Goal: Use online tool/utility: Utilize a website feature to perform a specific function

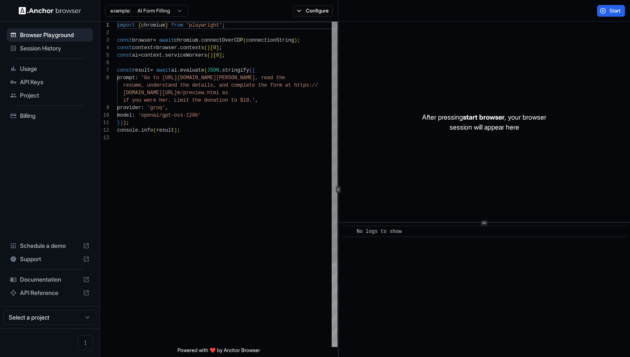
scroll to position [53, 0]
click at [318, 10] on button "Configure" at bounding box center [313, 11] width 40 height 12
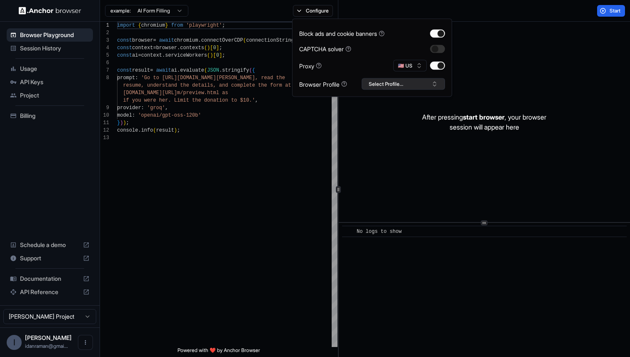
click at [407, 87] on button "Select Profile..." at bounding box center [403, 84] width 83 height 12
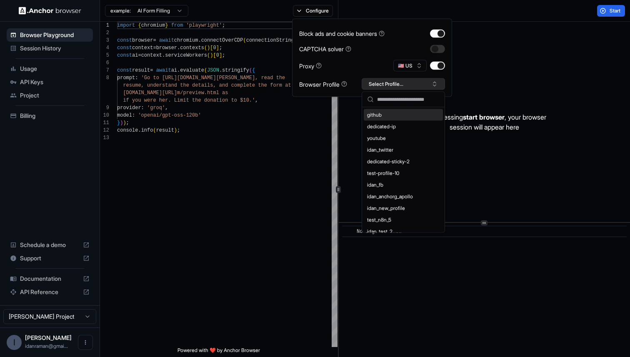
click at [407, 87] on button "Select Profile..." at bounding box center [403, 84] width 83 height 12
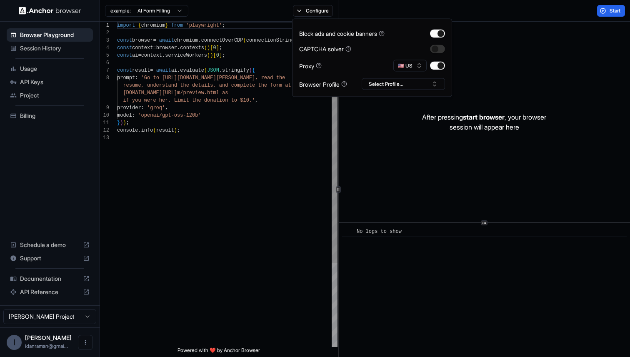
click at [225, 133] on div "import { chromium } from 'playwright' ; const browser = await chromium . connec…" at bounding box center [227, 241] width 220 height 438
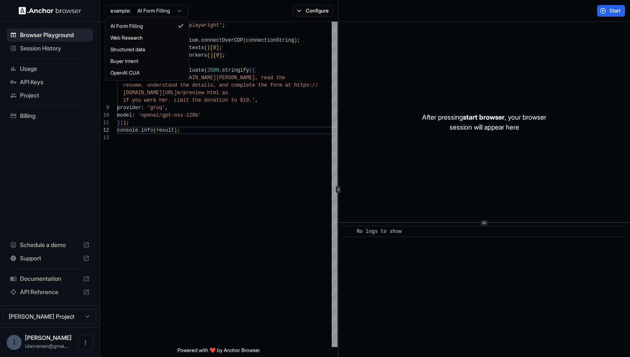
click at [160, 11] on html "Browser Playground Session History Usage API Keys Project Billing Schedule a de…" at bounding box center [315, 178] width 630 height 357
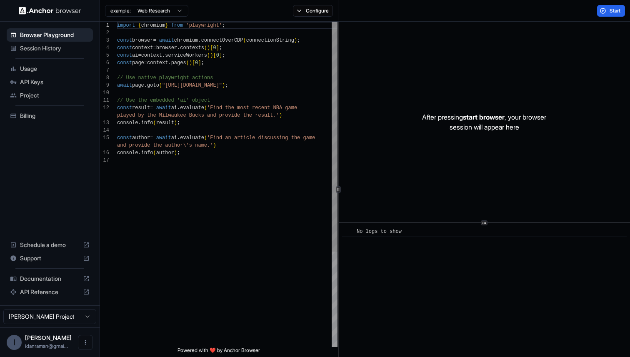
scroll to position [0, 0]
click at [168, 90] on div "import { chromium } from 'playwright' ; const browser = await chromium . connec…" at bounding box center [227, 252] width 220 height 461
click at [172, 89] on div "import { chromium } from 'playwright' ; const browser = await chromium . connec…" at bounding box center [227, 252] width 220 height 461
click at [172, 87] on div "import { chromium } from 'playwright' ; const browser = await chromium . connec…" at bounding box center [227, 252] width 220 height 461
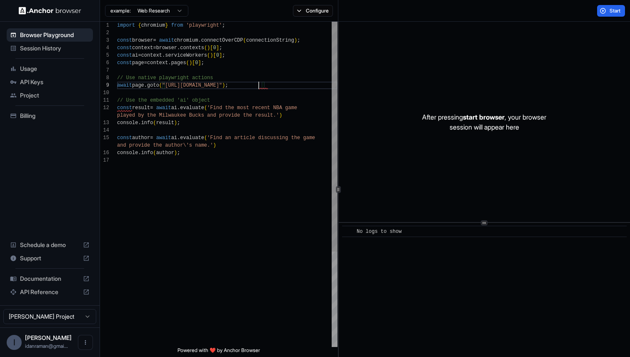
scroll to position [68, 0]
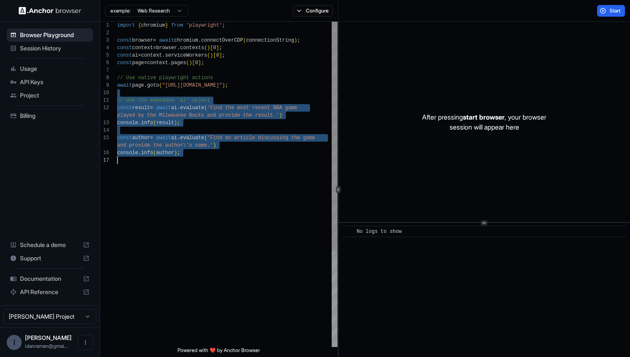
type textarea "**********"
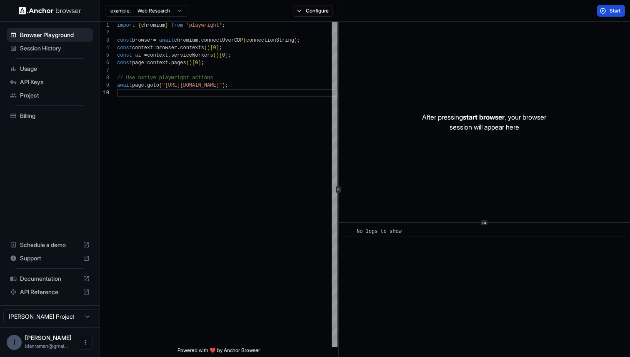
click at [616, 11] on span "Start" at bounding box center [616, 11] width 12 height 7
click at [300, 13] on div "Configure" at bounding box center [313, 11] width 50 height 12
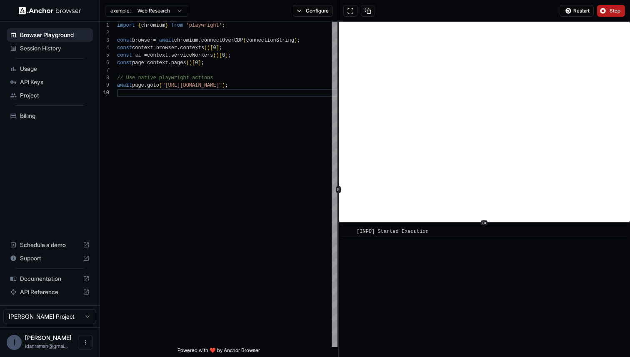
click at [300, 13] on button "Configure" at bounding box center [313, 11] width 40 height 12
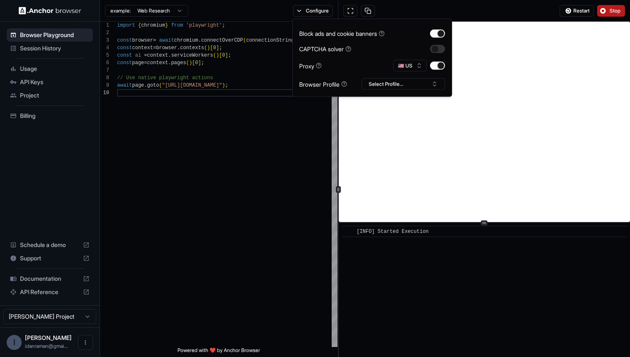
click at [441, 48] on button "button" at bounding box center [437, 49] width 15 height 8
click at [411, 79] on button "Select Profile..." at bounding box center [403, 84] width 83 height 12
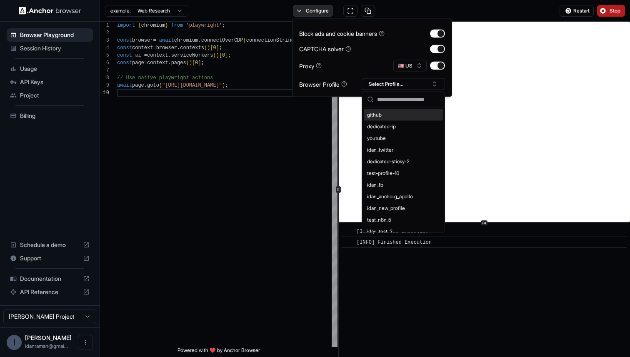
click at [326, 9] on button "Configure" at bounding box center [313, 11] width 40 height 12
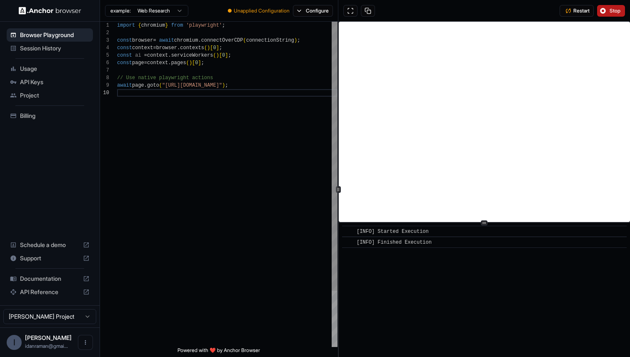
click at [175, 87] on div "import { chromium } from 'playwright' ; const browser = await chromium . connec…" at bounding box center [227, 218] width 220 height 393
drag, startPoint x: 175, startPoint y: 87, endPoint x: 257, endPoint y: 85, distance: 82.1
click at [257, 85] on div "import { chromium } from 'playwright' ; const browser = await chromium . connec…" at bounding box center [227, 218] width 220 height 393
